Goal: Check status

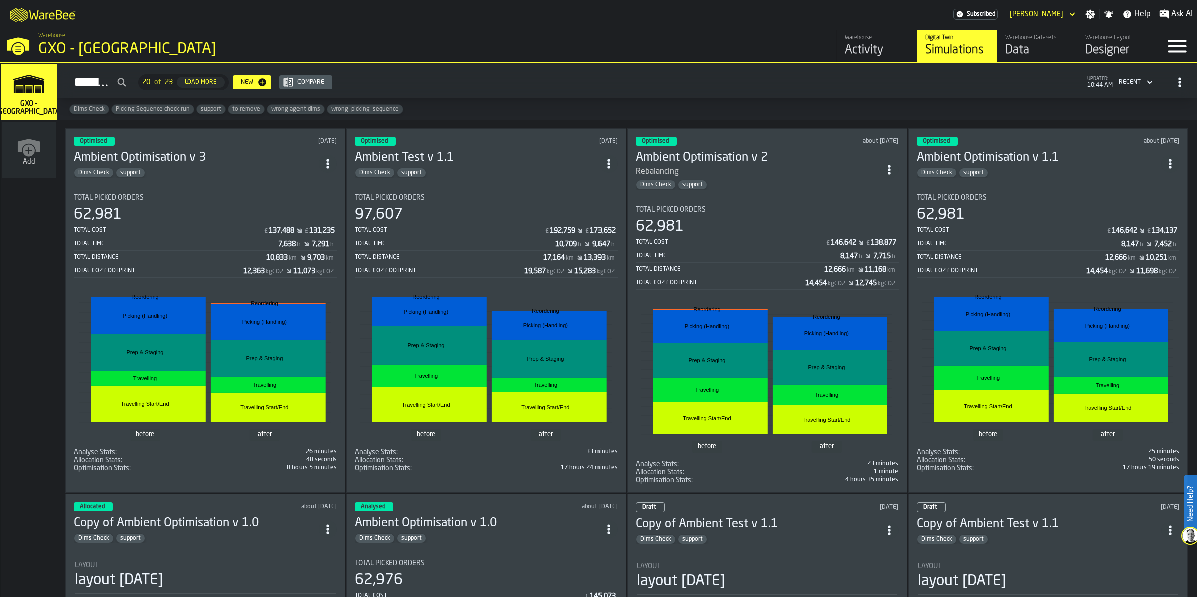
click at [850, 45] on div "Activity" at bounding box center [877, 50] width 64 height 16
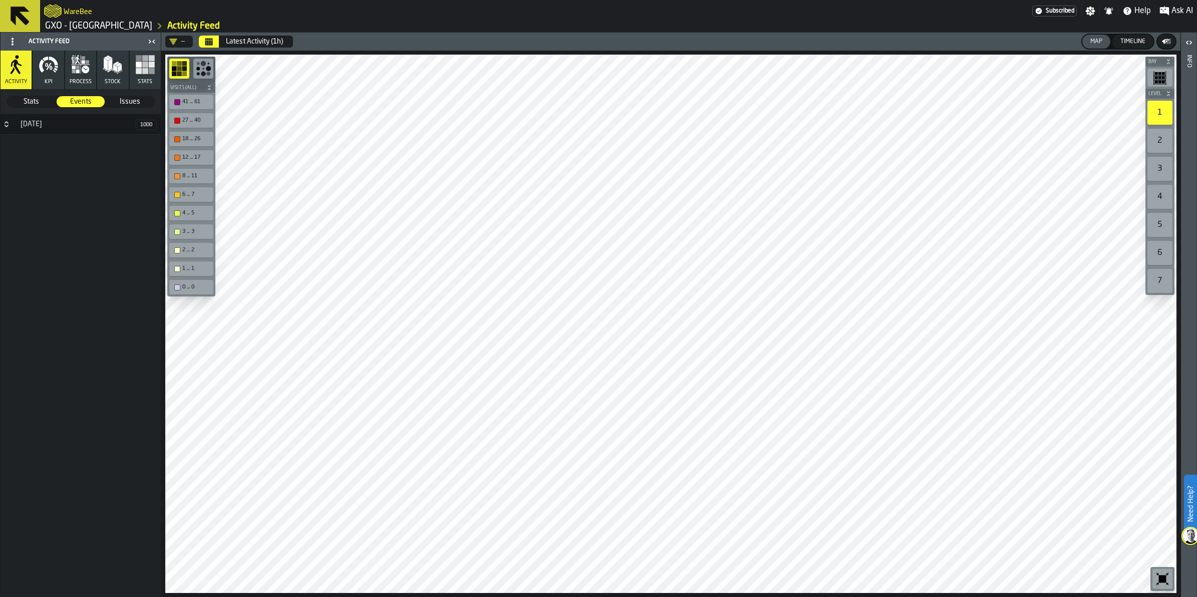
click at [241, 39] on div "Latest Activity (1h)" at bounding box center [254, 42] width 57 height 8
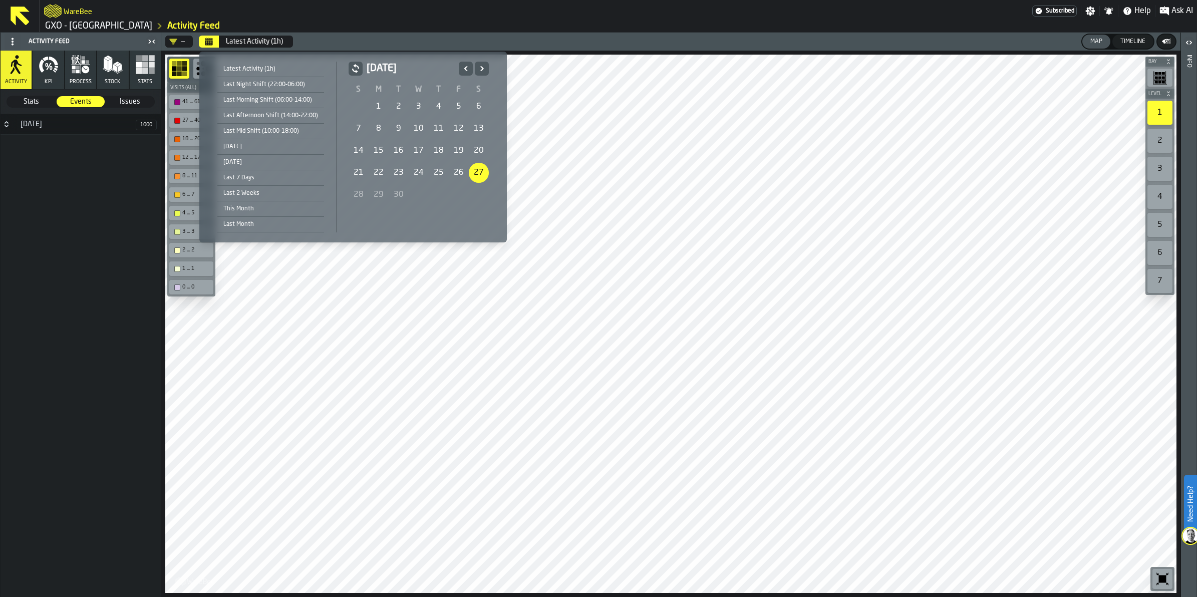
click at [354, 170] on div "21" at bounding box center [359, 173] width 20 height 20
